Goal: Task Accomplishment & Management: Manage account settings

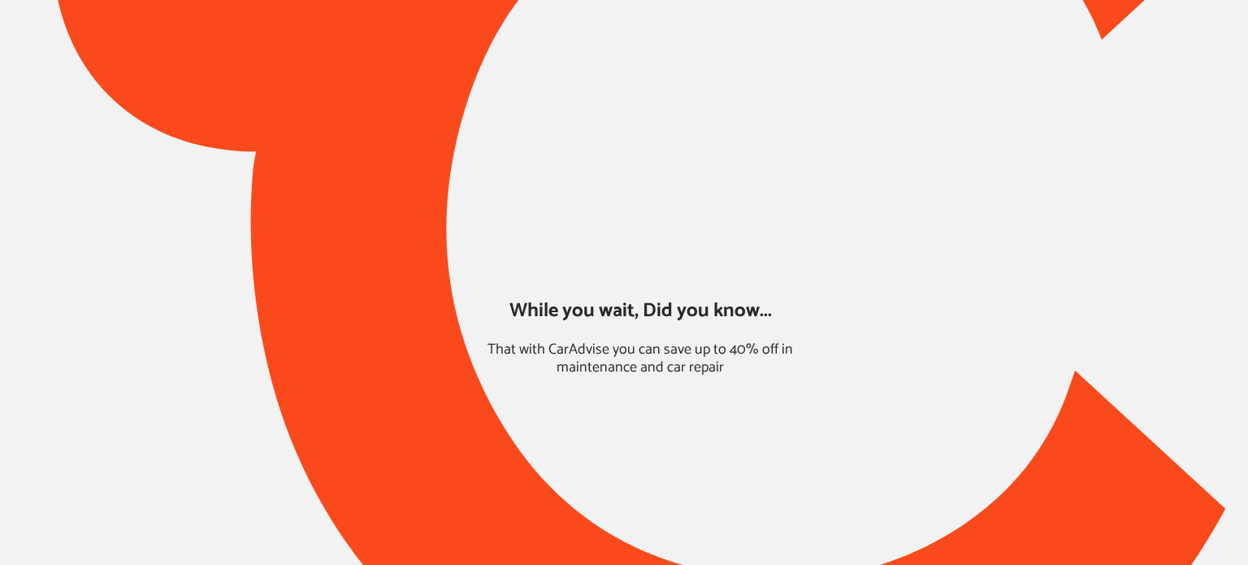
type input "*****"
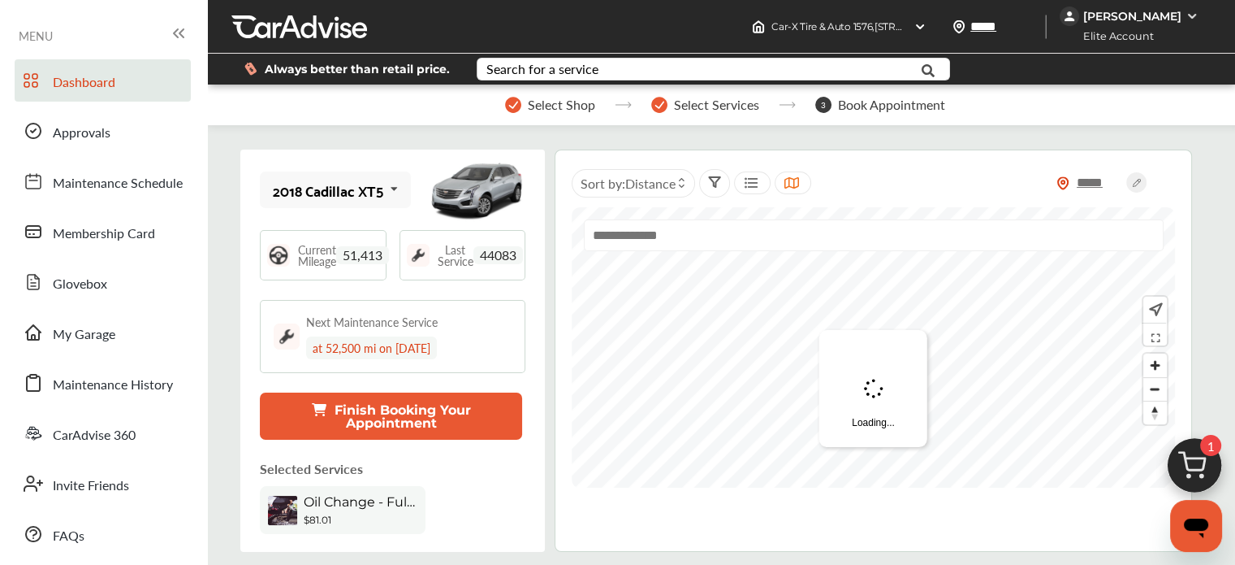
click at [1134, 19] on div "[PERSON_NAME]" at bounding box center [1133, 16] width 98 height 15
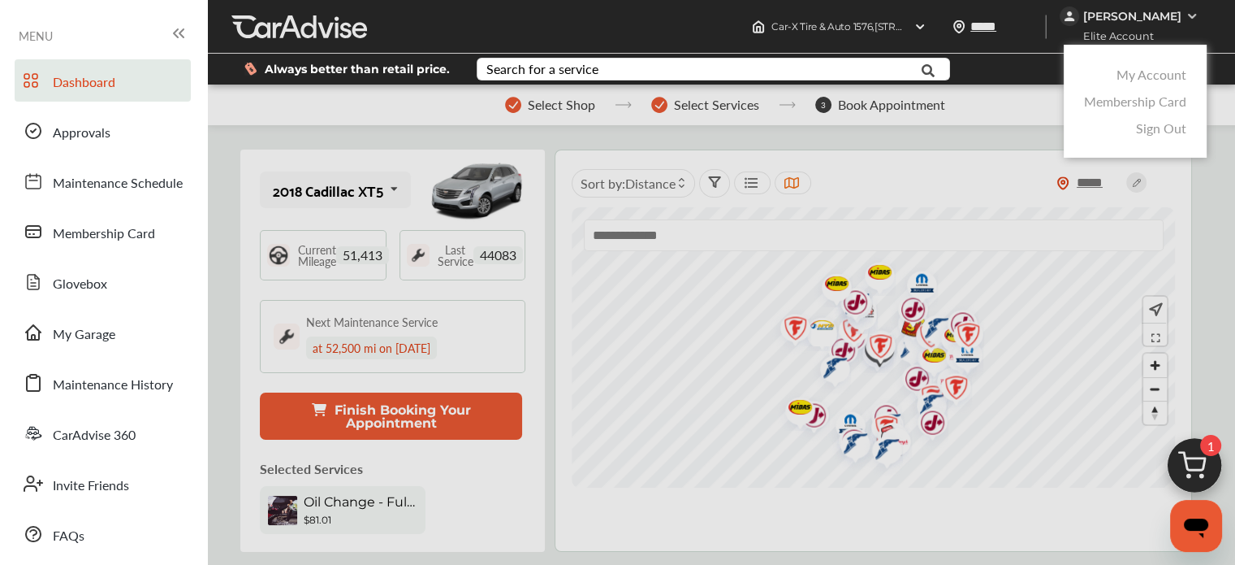
click at [1147, 77] on link "My Account" at bounding box center [1152, 74] width 70 height 19
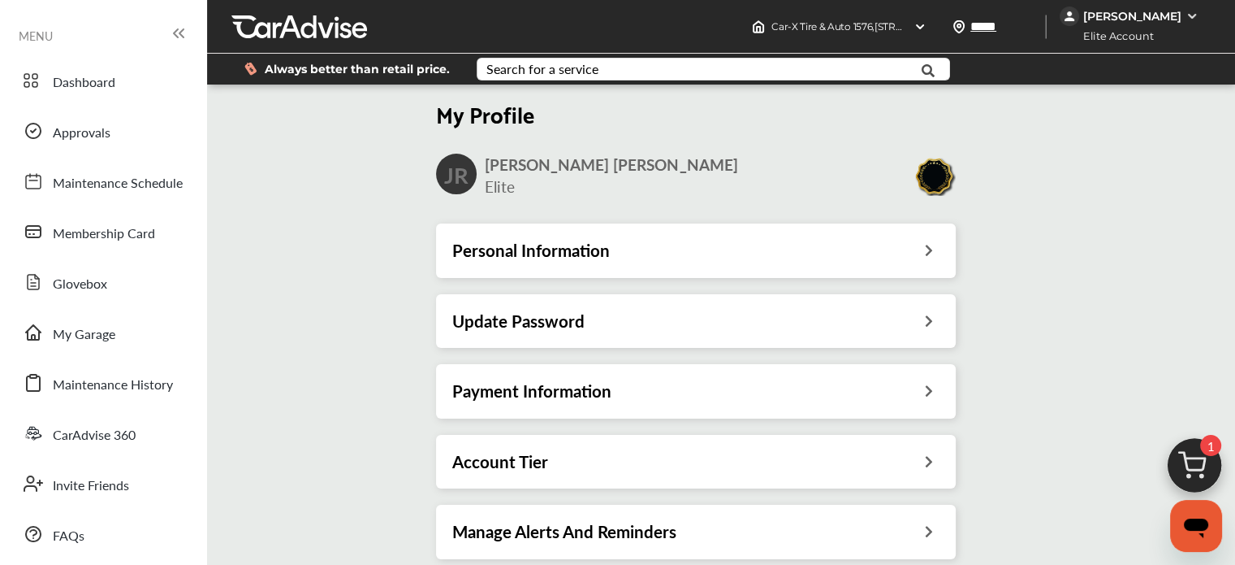
click at [737, 470] on div "Account Tier" at bounding box center [695, 461] width 487 height 21
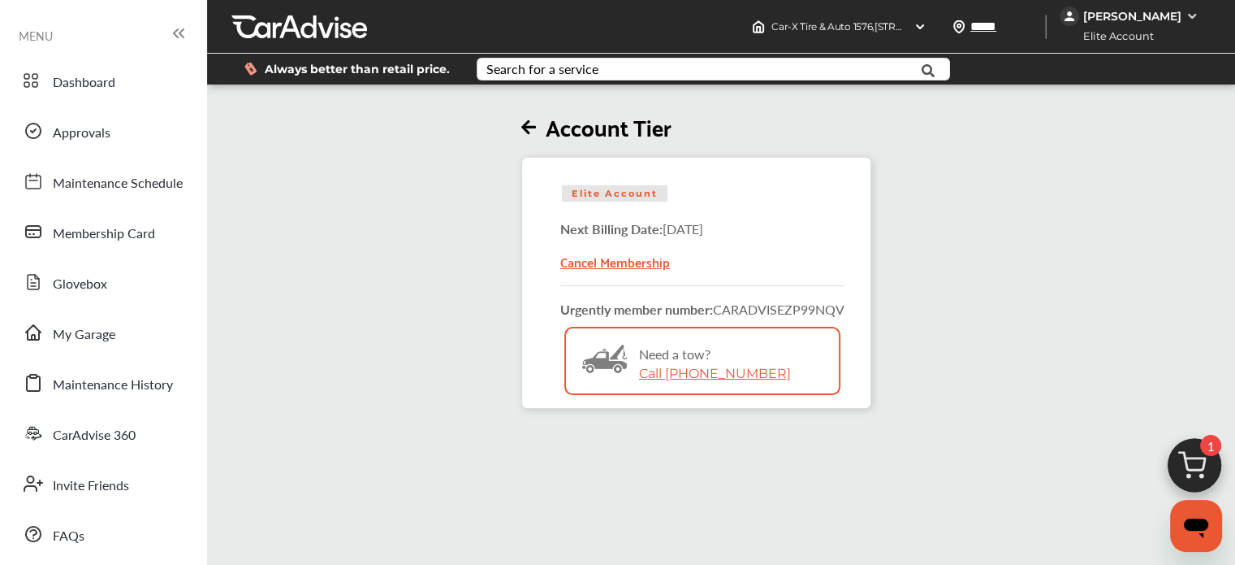
click at [737, 470] on div "Account Tier Elite Account Next Billing Date: [DATE] Cancel Membership Urgently…" at bounding box center [690, 370] width 976 height 565
drag, startPoint x: 549, startPoint y: 305, endPoint x: 860, endPoint y: 309, distance: 311.1
click at [860, 309] on div "Elite Account Next Billing Date: [DATE] Cancel Membership Urgently member numbe…" at bounding box center [696, 283] width 350 height 252
click at [887, 335] on div "Account Tier Elite Account Next Billing Date: [DATE] Cancel Membership Urgently…" at bounding box center [696, 248] width 989 height 321
